Goal: Transaction & Acquisition: Download file/media

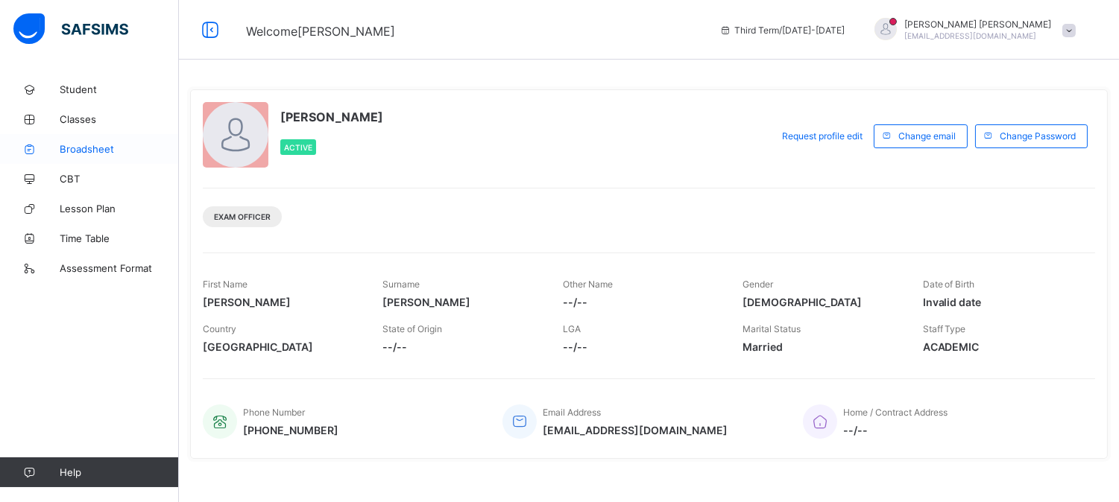
click at [106, 145] on span "Broadsheet" at bounding box center [119, 149] width 119 height 12
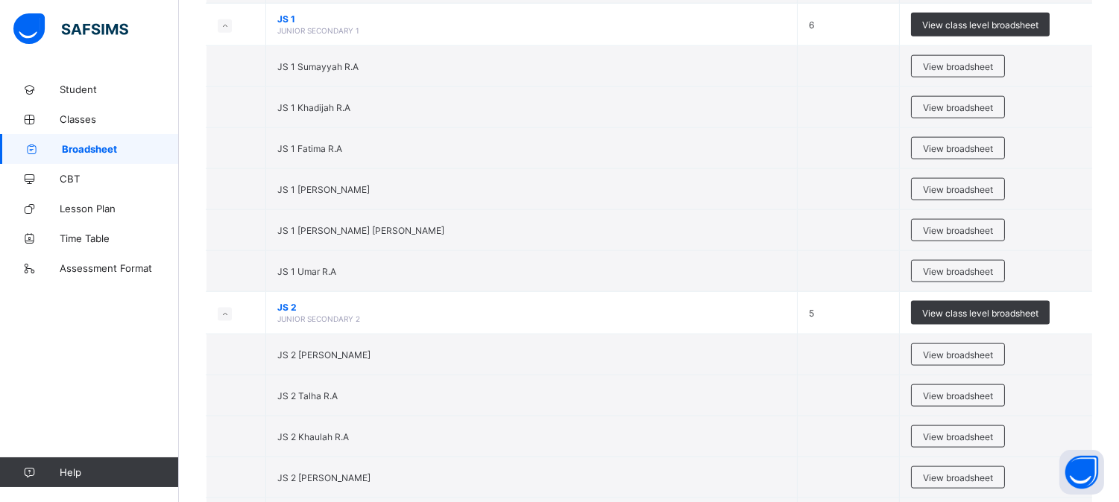
scroll to position [3511, 0]
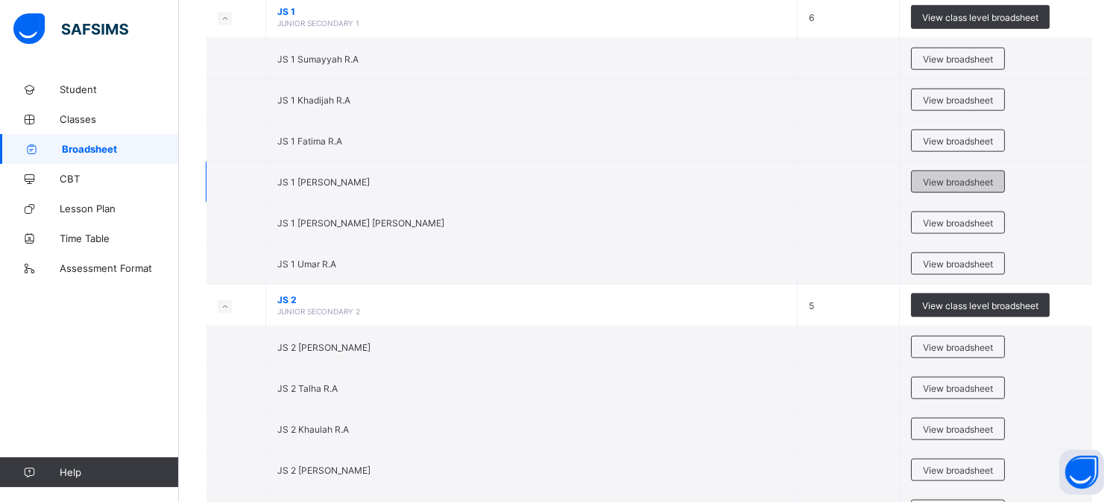
click at [930, 188] on span "View broadsheet" at bounding box center [958, 182] width 70 height 11
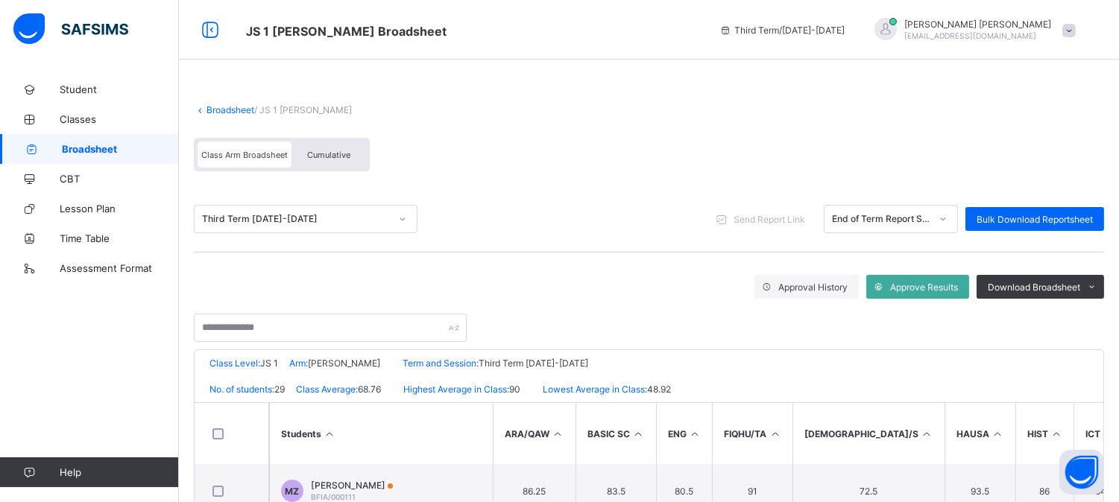
click at [348, 157] on span "Cumulative" at bounding box center [328, 155] width 43 height 10
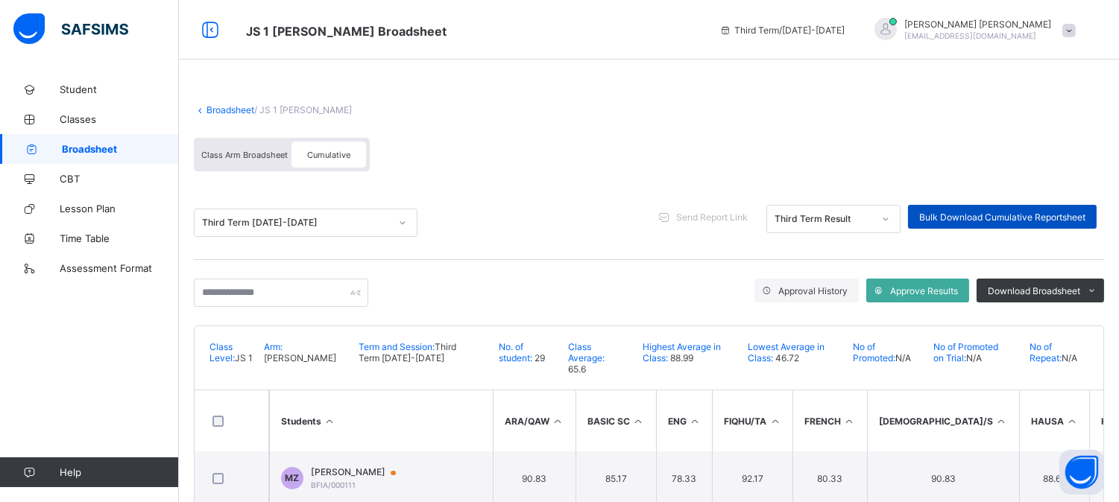
click at [986, 215] on span "Bulk Download Cumulative Reportsheet" at bounding box center [1002, 217] width 166 height 11
